Goal: Information Seeking & Learning: Learn about a topic

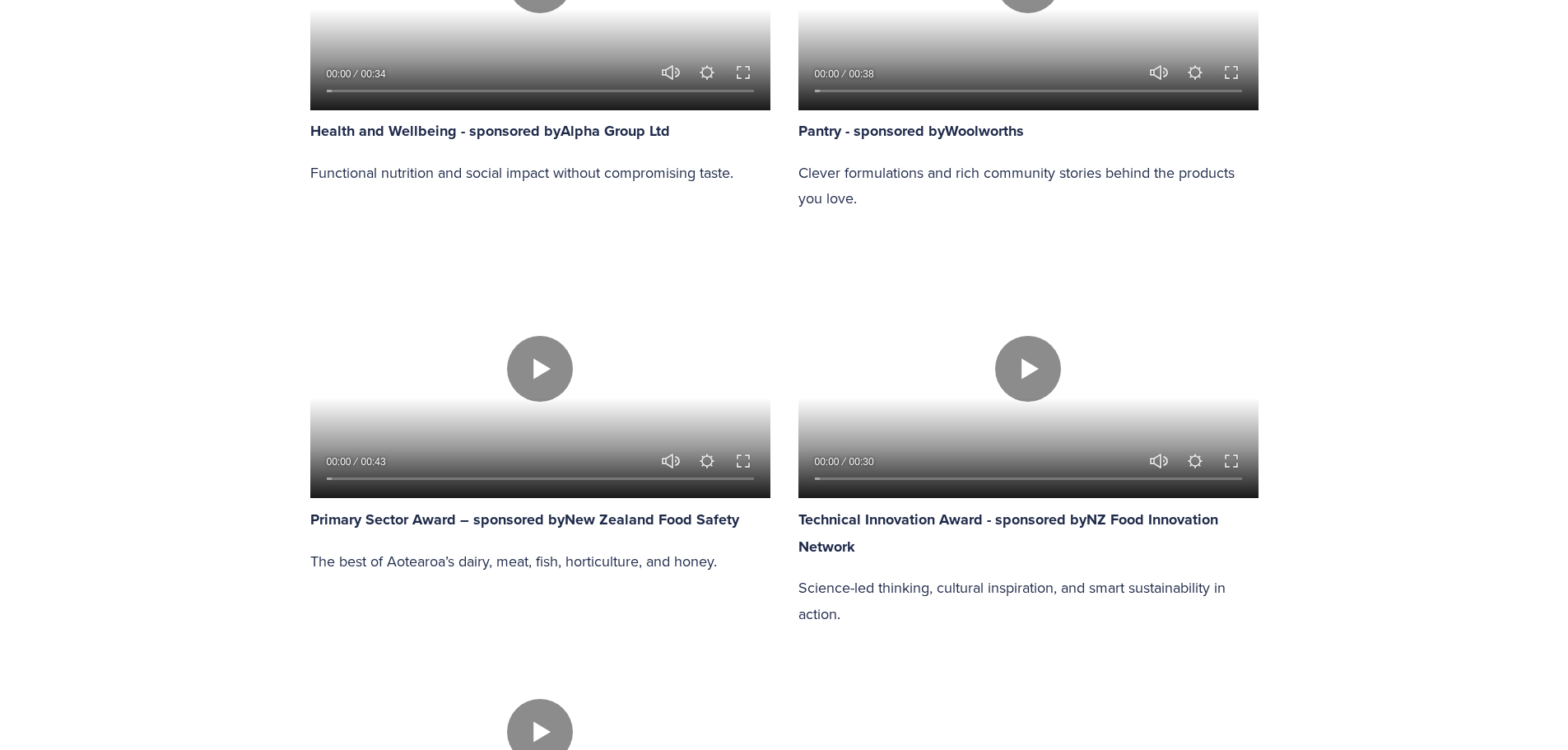
scroll to position [2688, 0]
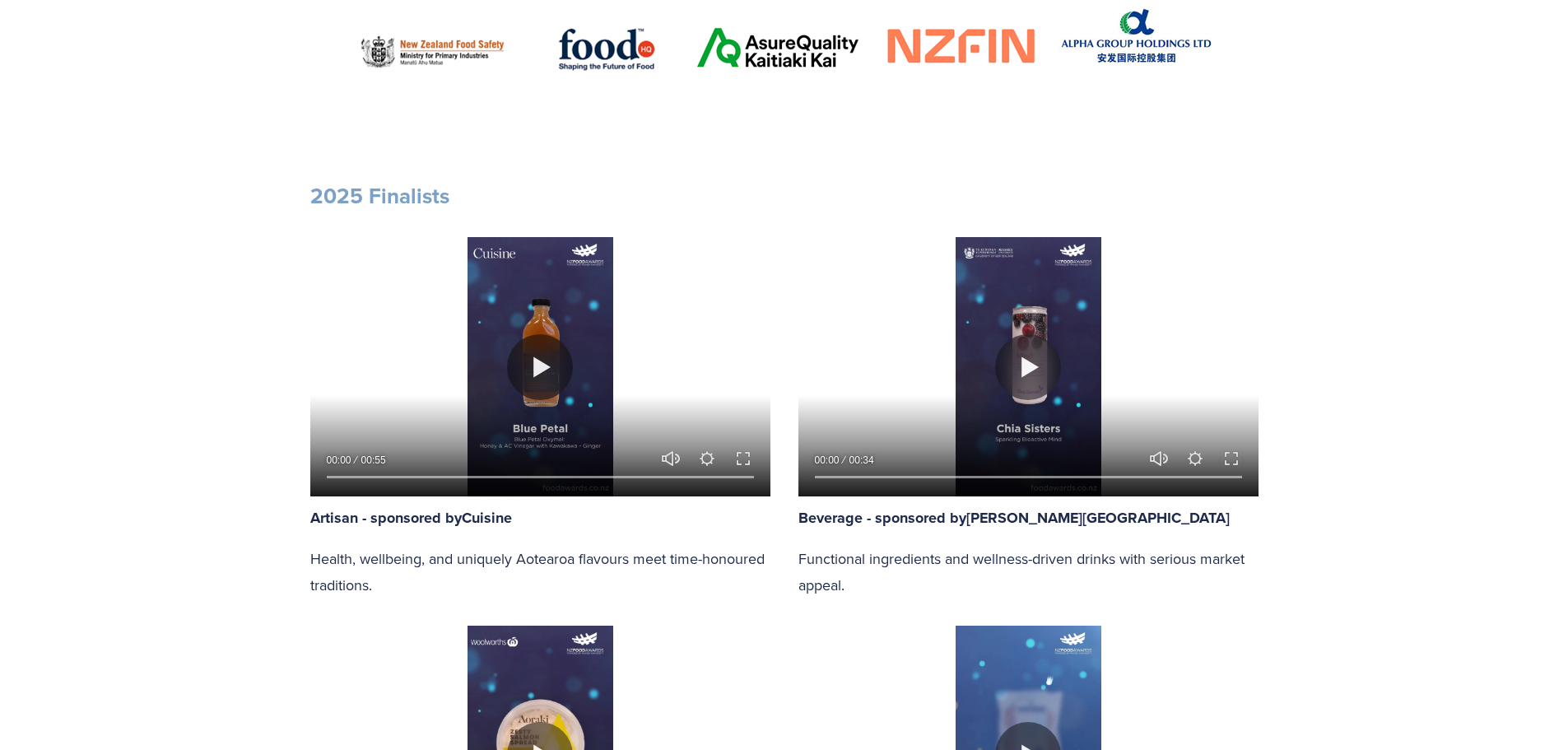
scroll to position [384, 0]
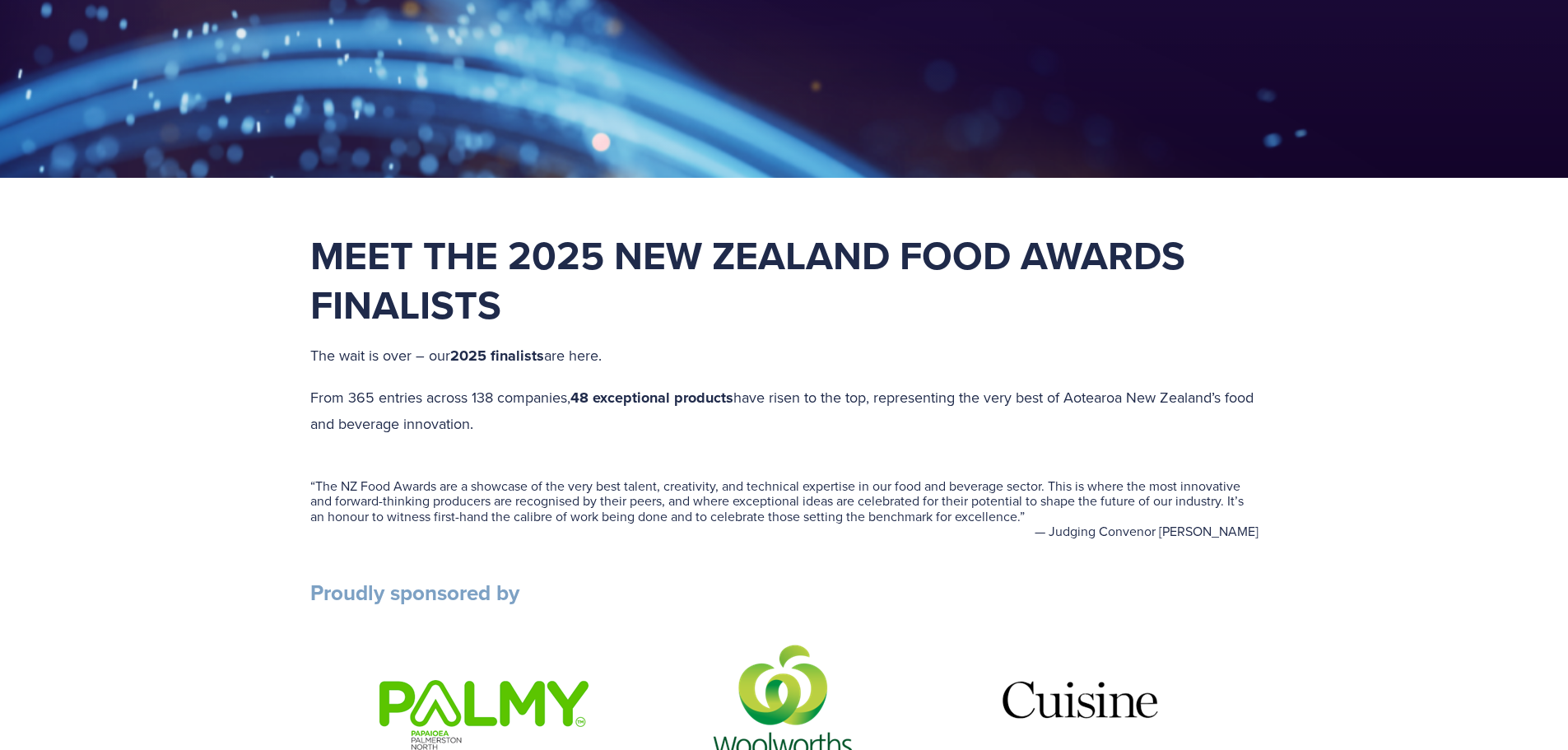
click at [640, 400] on strong "48 exceptional products" at bounding box center [652, 397] width 163 height 21
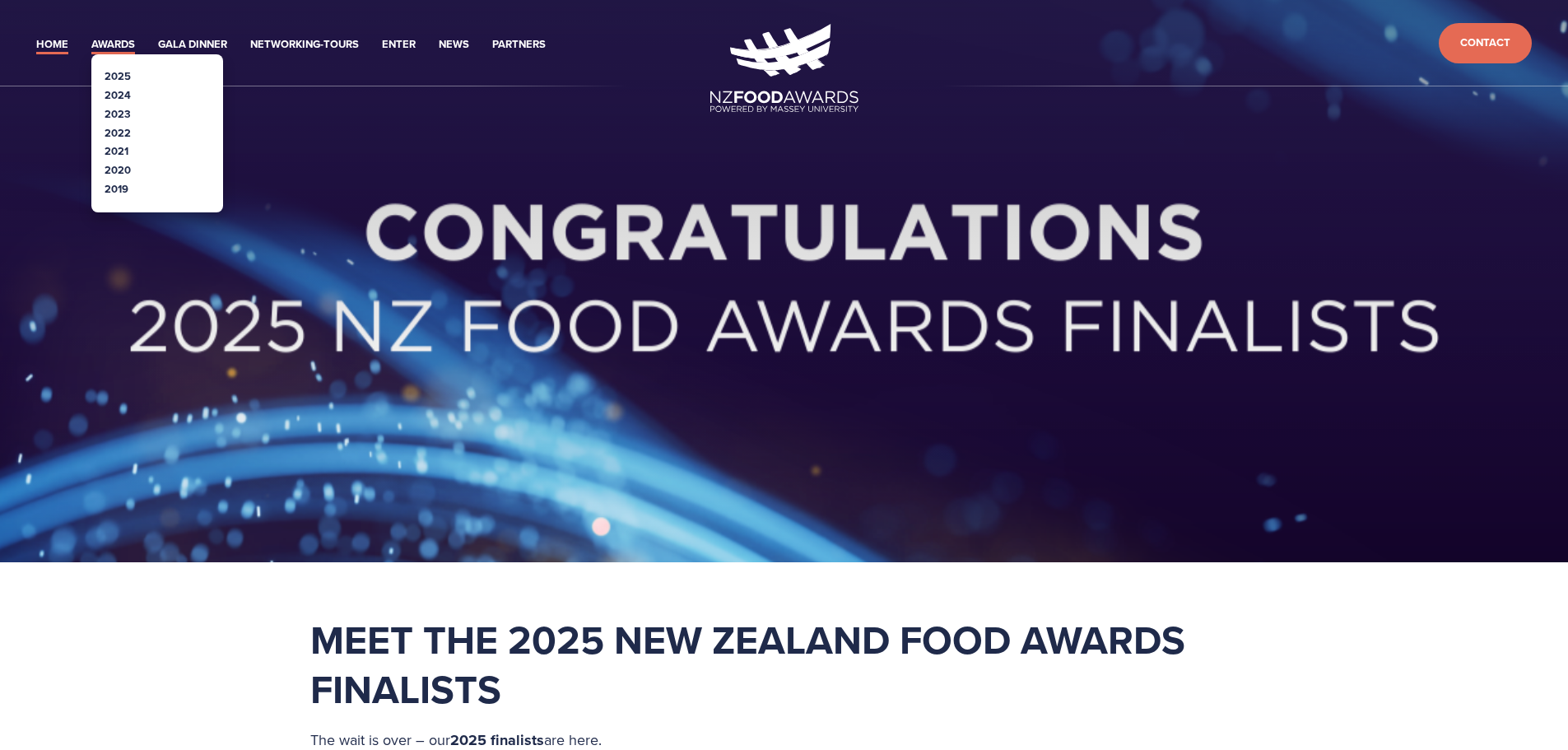
click at [125, 48] on link "Awards" at bounding box center [113, 44] width 44 height 19
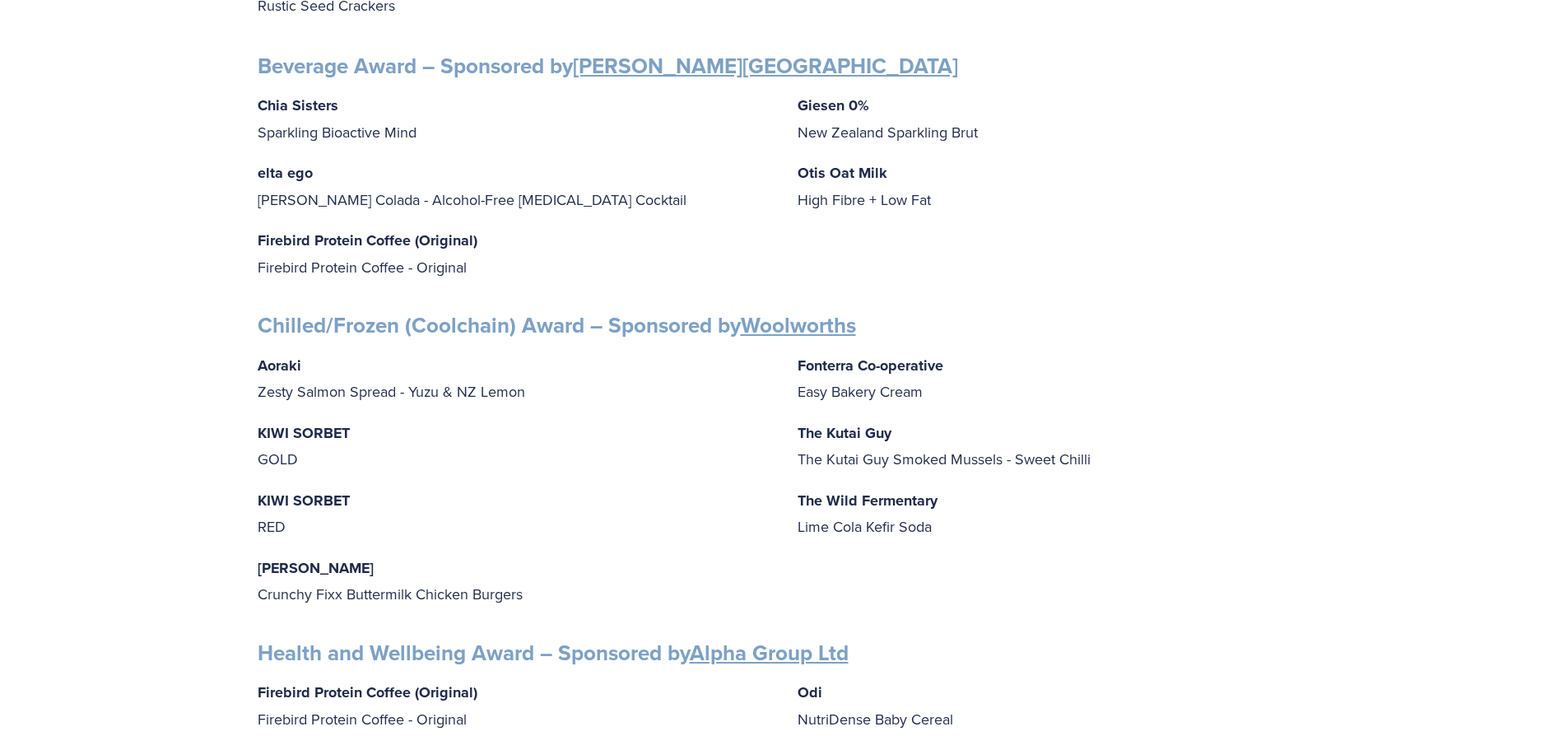
scroll to position [1151, 0]
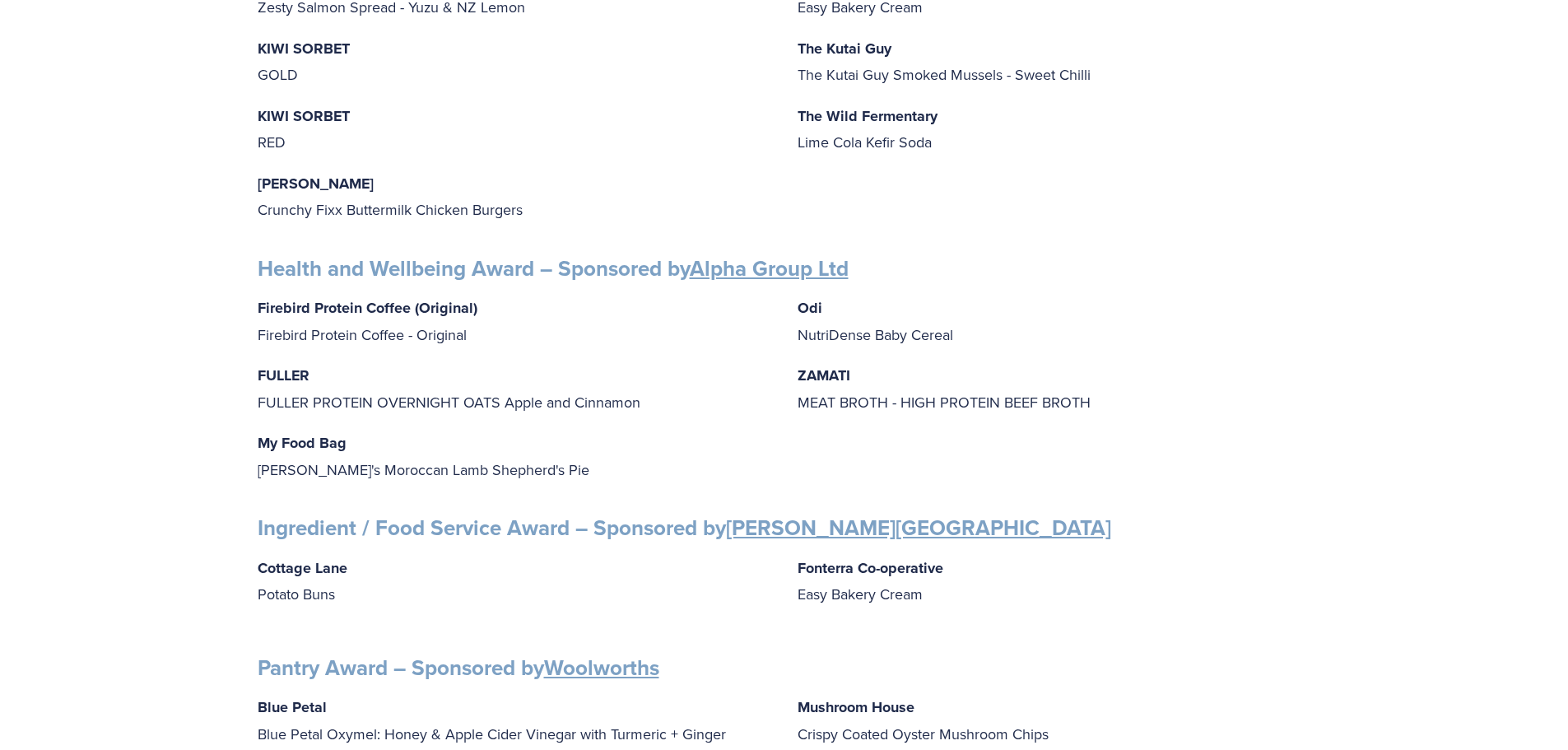
click at [1105, 260] on h3 "Health and Wellbeing Award – Sponsored by Alpha Group Ltd" at bounding box center [784, 268] width 1053 height 27
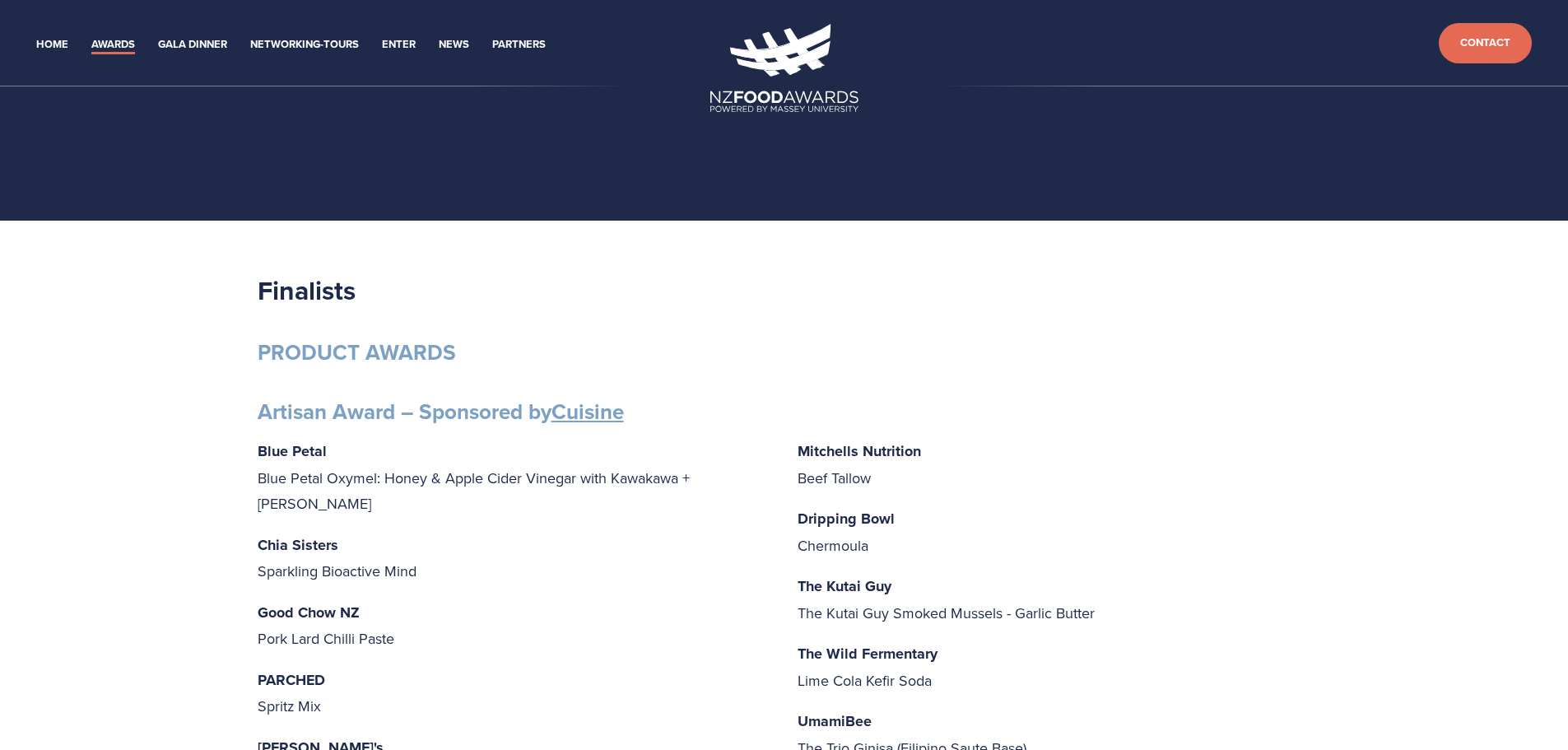
scroll to position [1072, 0]
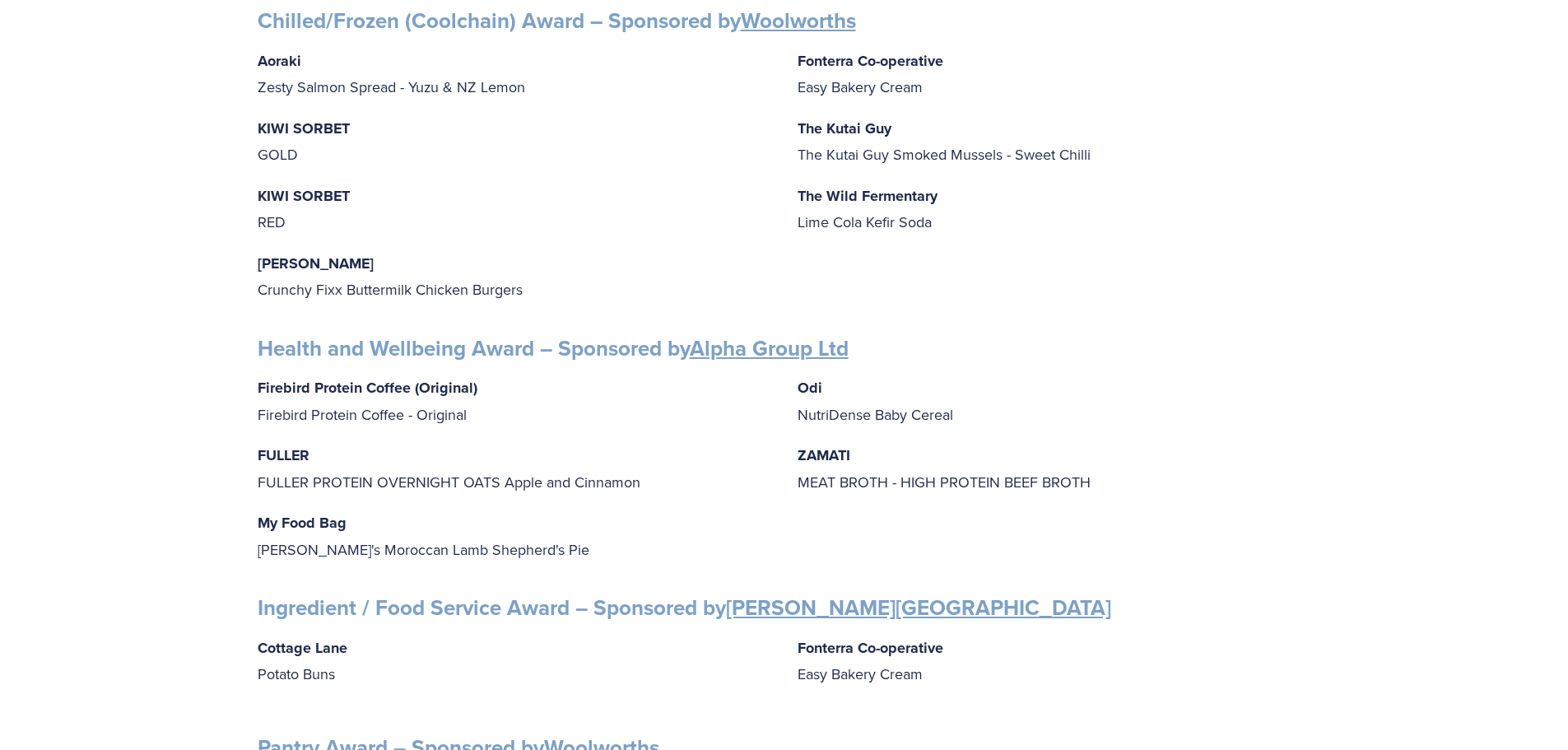
click at [1039, 340] on h3 "Health and Wellbeing Award – Sponsored by Alpha Group Ltd" at bounding box center [784, 348] width 1053 height 27
